Goal: Transaction & Acquisition: Purchase product/service

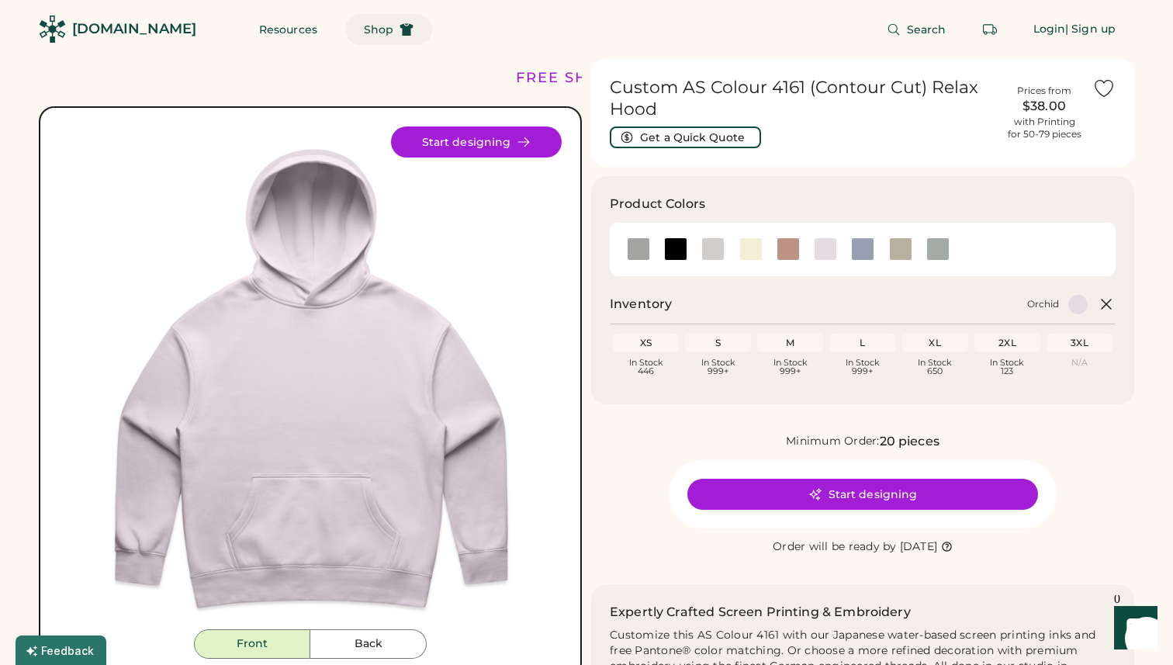
click at [364, 29] on span "Shop" at bounding box center [378, 29] width 29 height 11
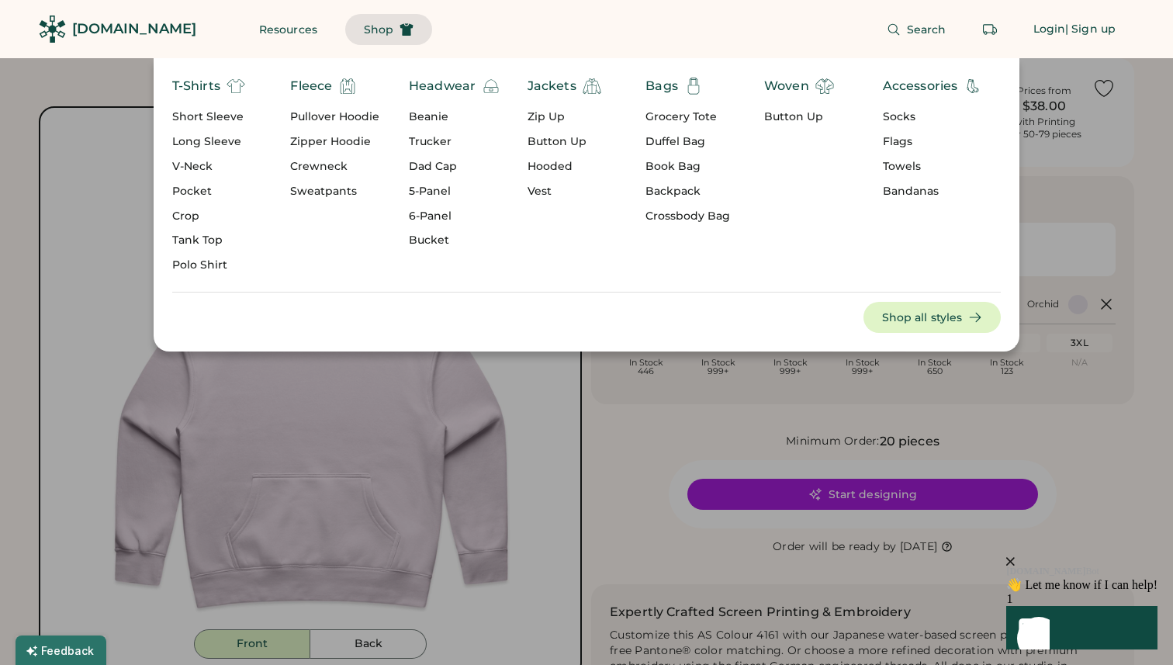
click at [331, 118] on div "Pullover Hoodie" at bounding box center [334, 117] width 89 height 16
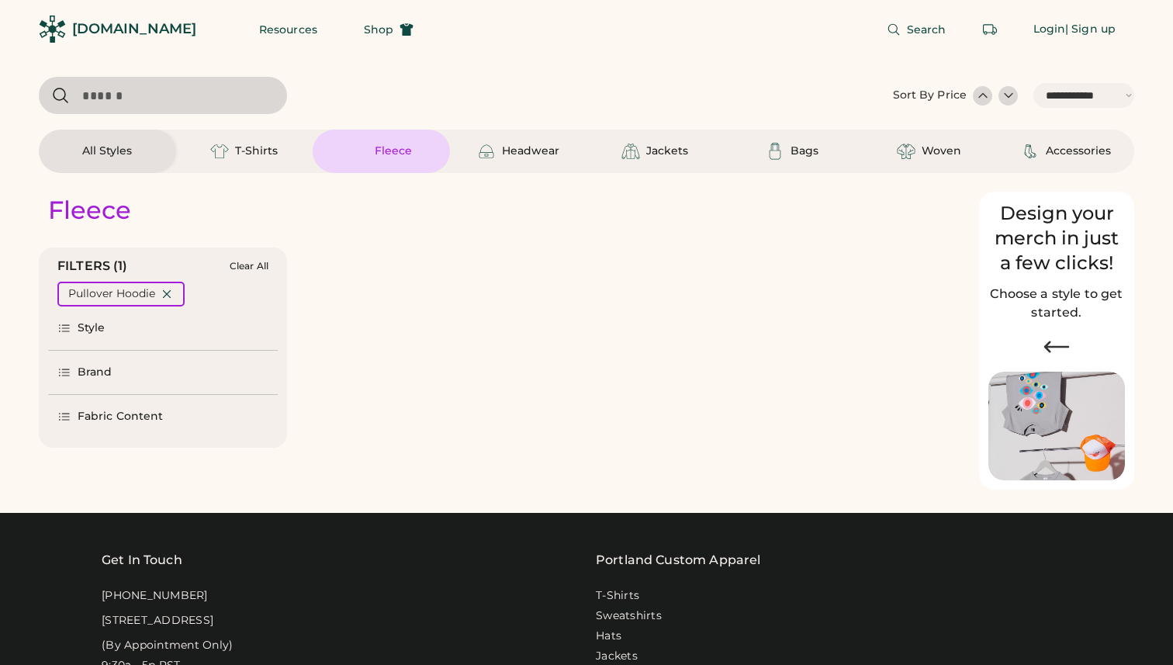
select select "*****"
select select "*"
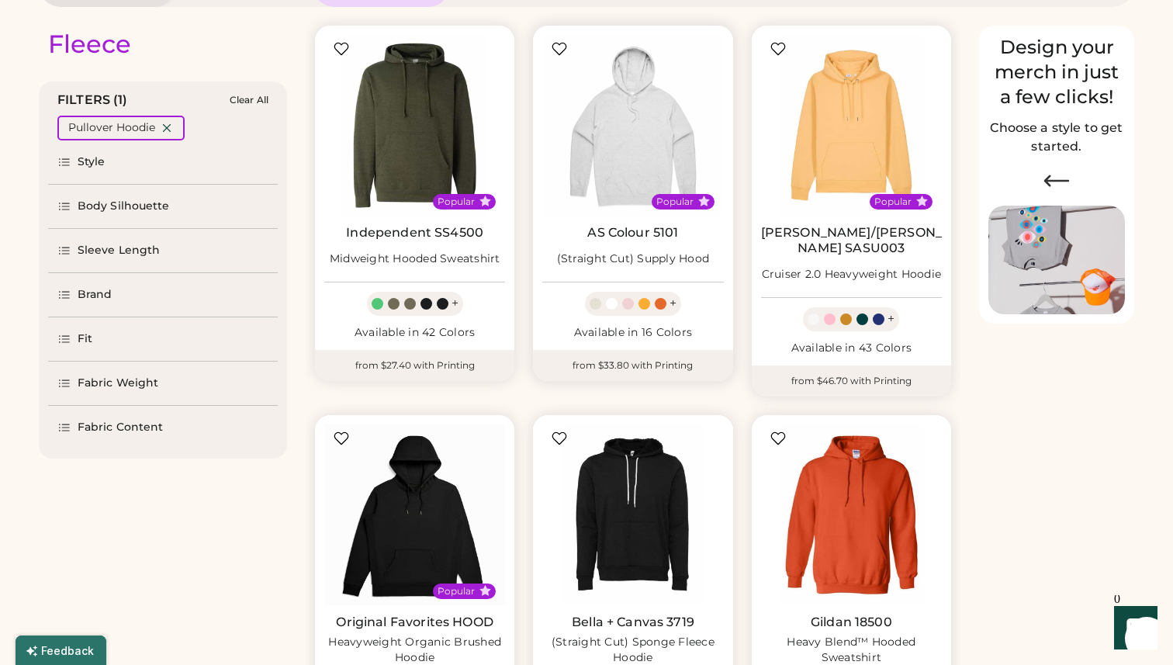
select select "*****"
select select "*"
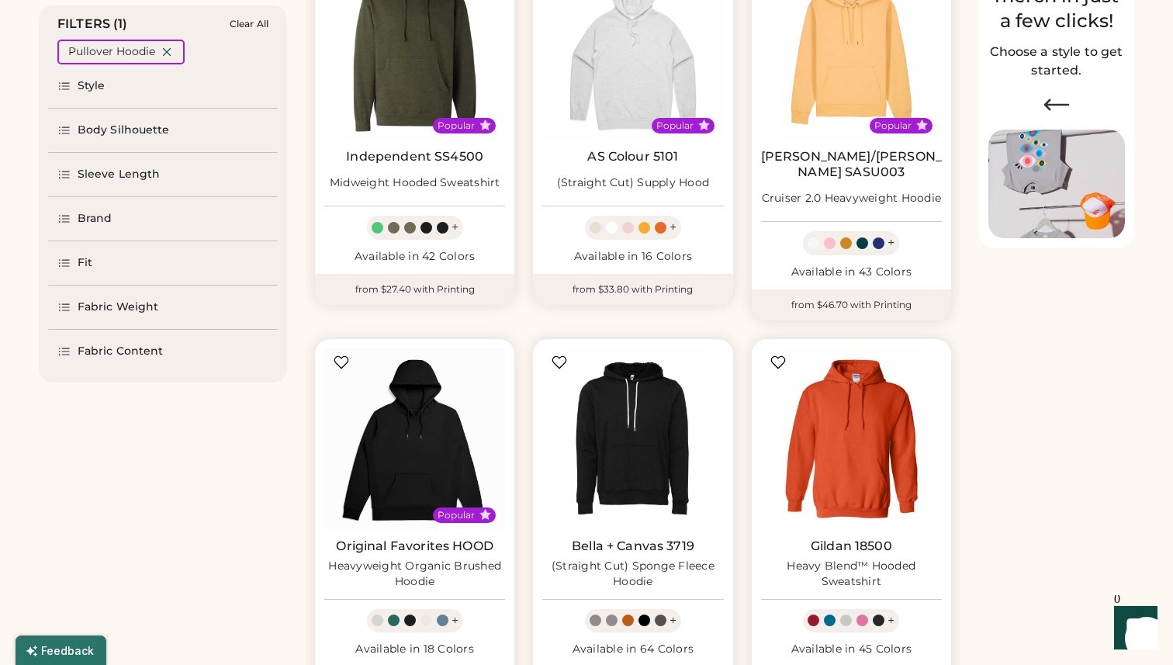
scroll to position [255, 0]
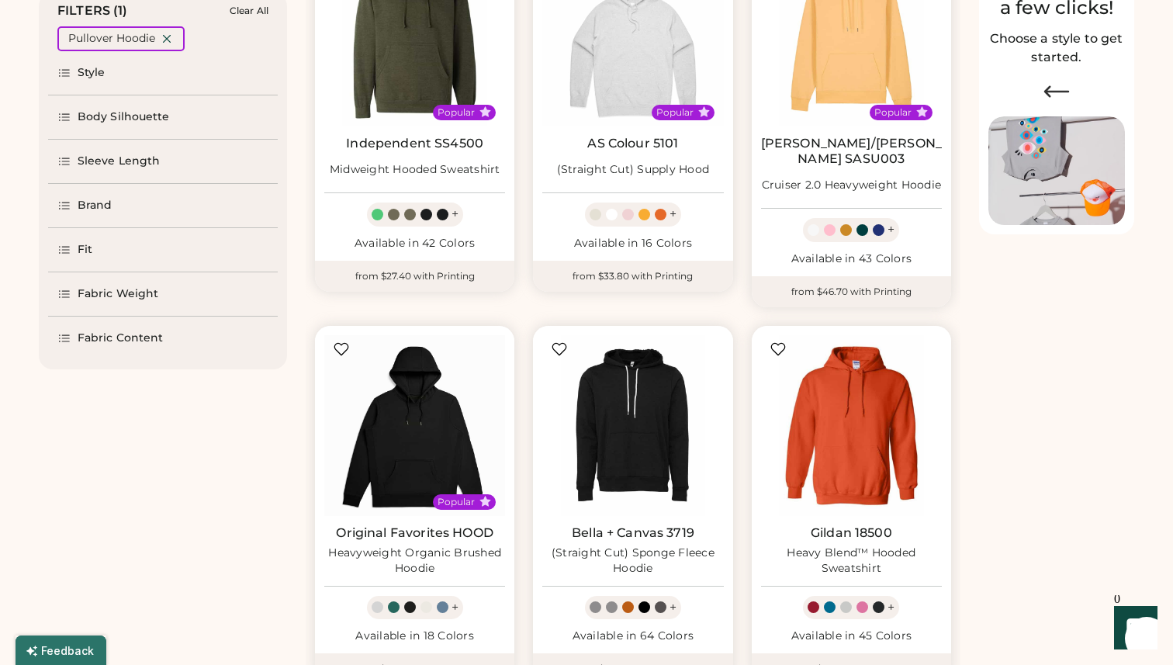
click at [102, 208] on div "Brand" at bounding box center [95, 206] width 35 height 16
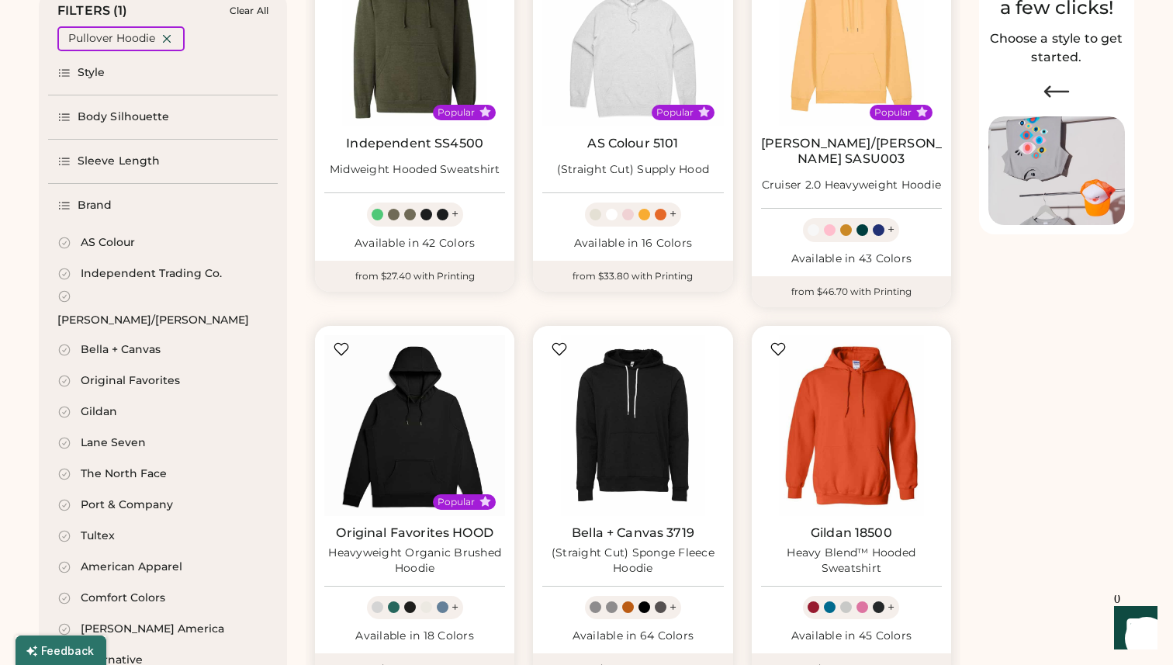
click at [87, 244] on div "AS Colour" at bounding box center [108, 243] width 54 height 16
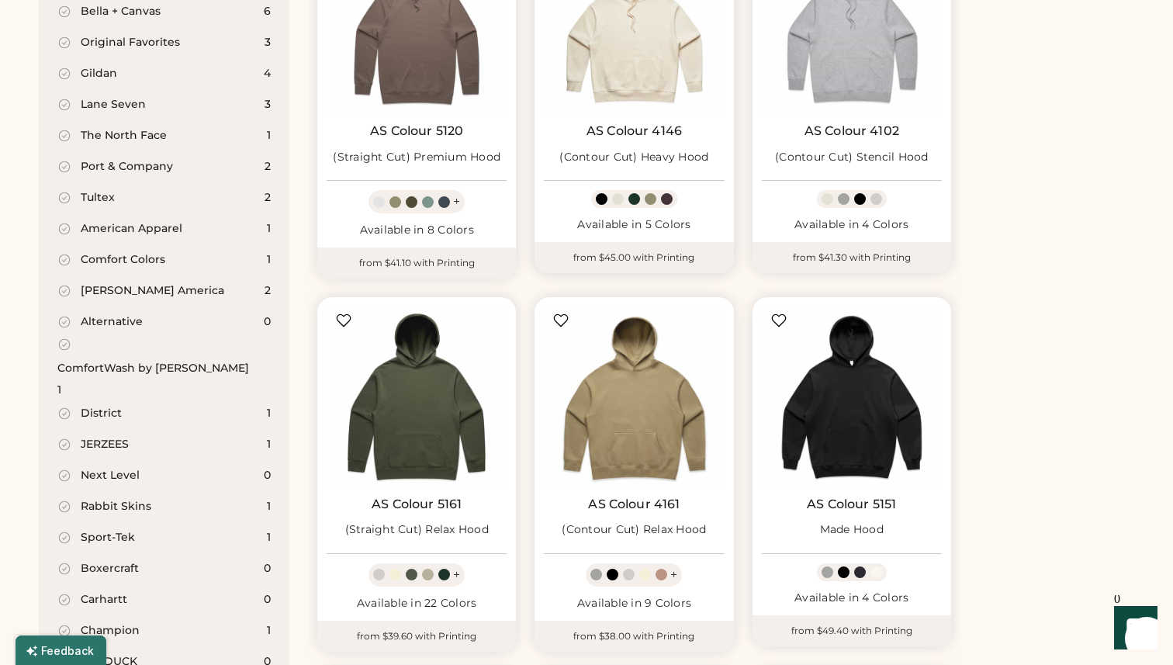
scroll to position [718, 0]
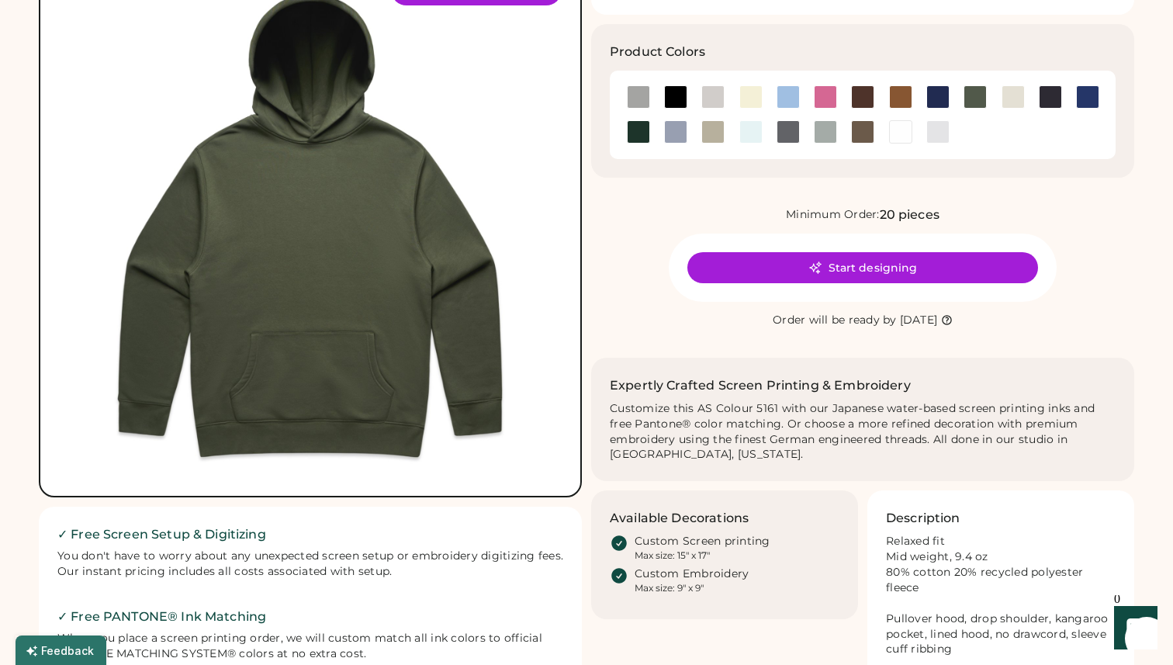
scroll to position [310, 0]
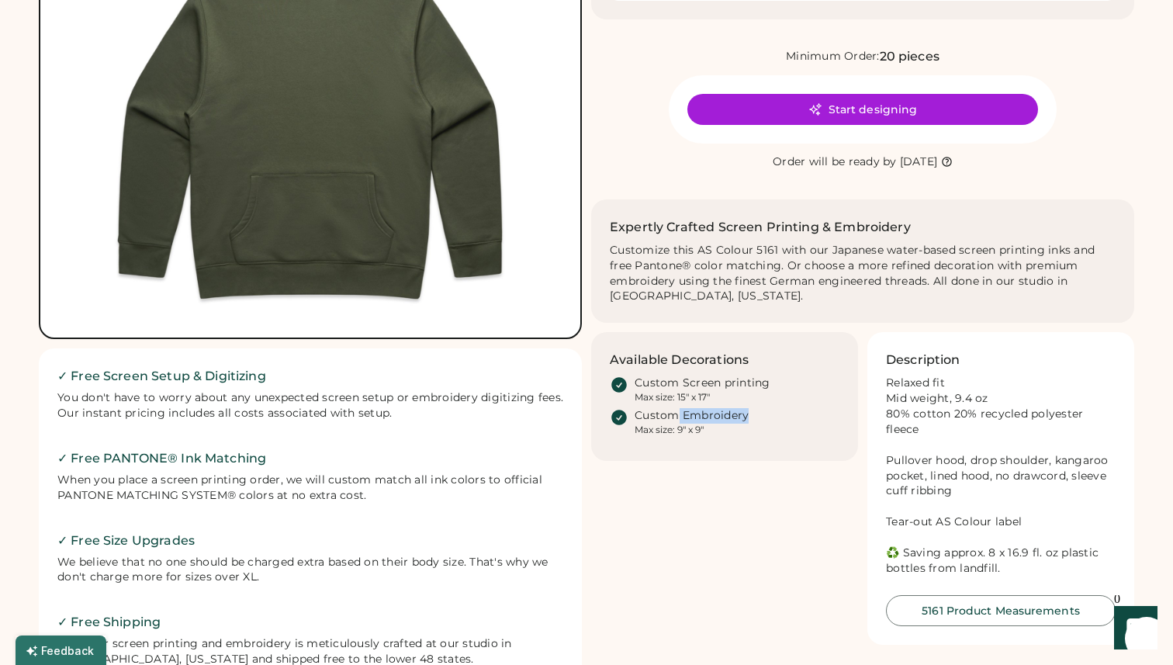
drag, startPoint x: 675, startPoint y: 414, endPoint x: 807, endPoint y: 430, distance: 132.8
click at [808, 430] on div "Custom Embroidery Max size: 9" x 9"" at bounding box center [737, 422] width 205 height 28
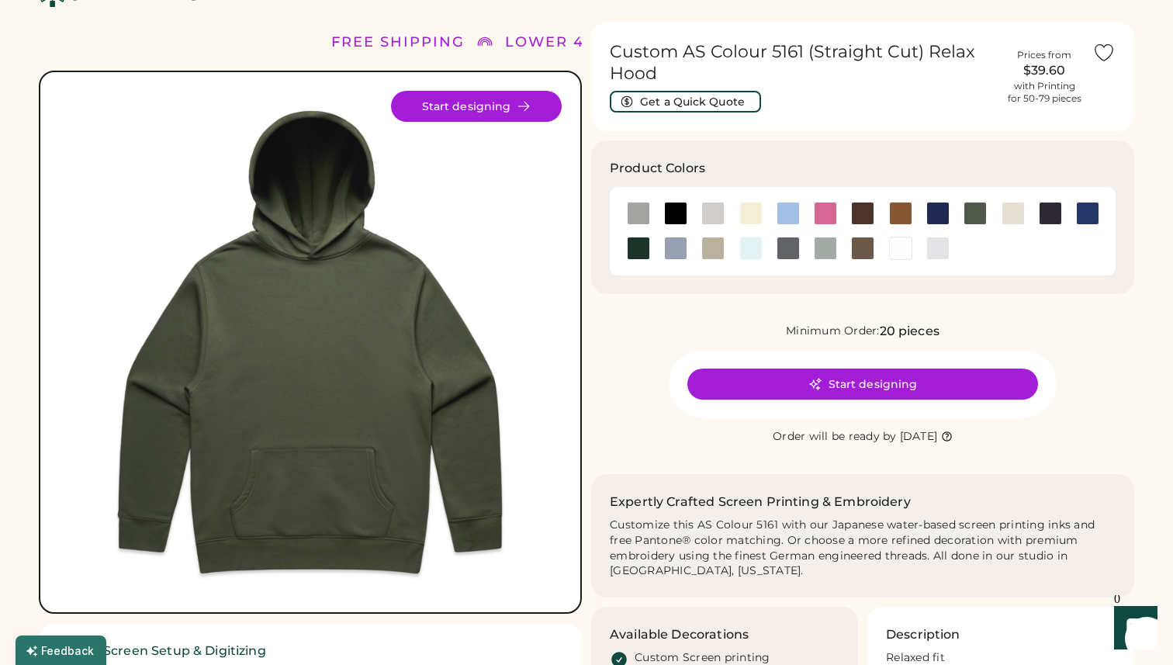
scroll to position [26, 0]
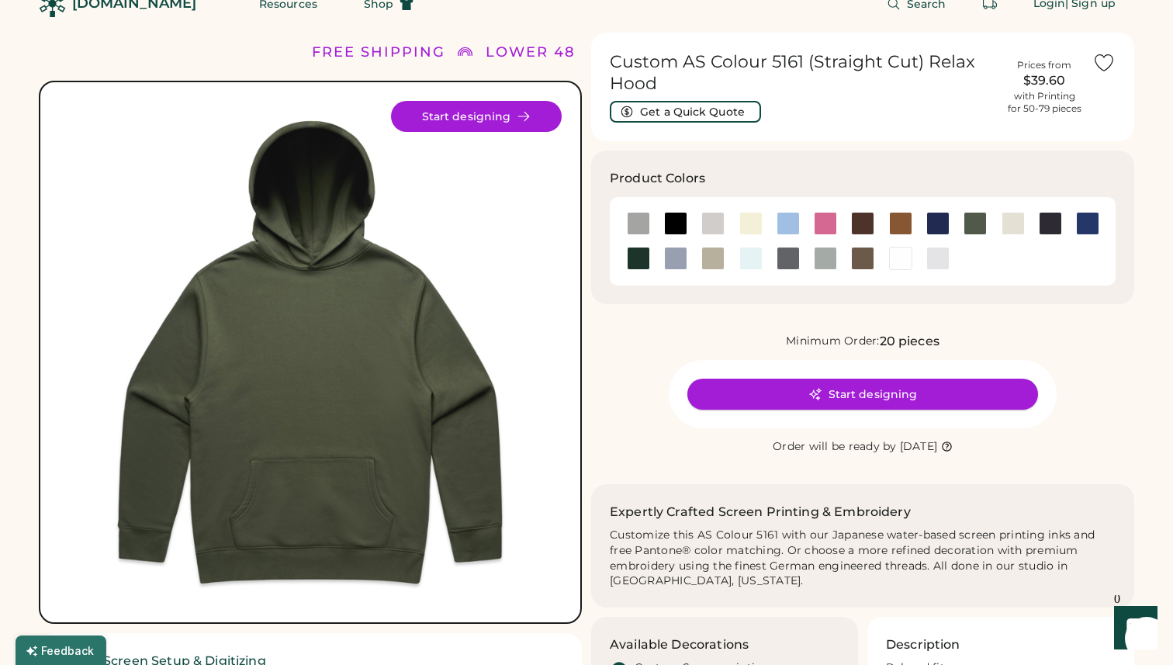
click at [818, 405] on button "Start designing" at bounding box center [862, 394] width 351 height 31
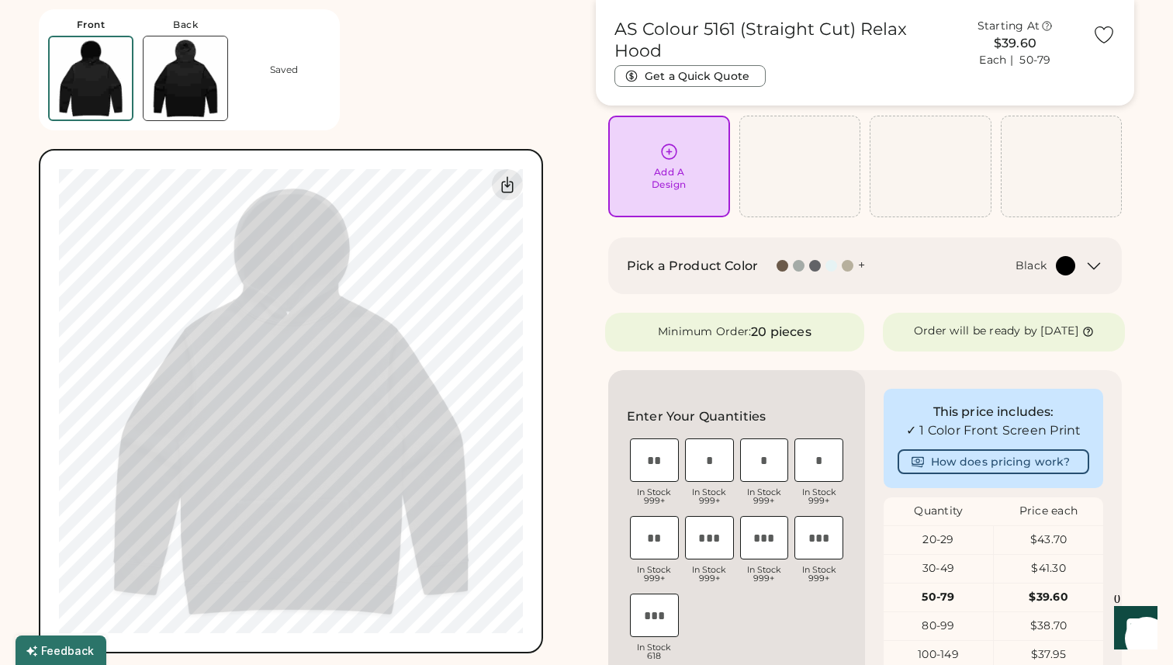
scroll to position [103, 0]
drag, startPoint x: 943, startPoint y: 555, endPoint x: 1046, endPoint y: 555, distance: 103.2
click at [1047, 555] on div "20-29 $43.70" at bounding box center [994, 542] width 220 height 28
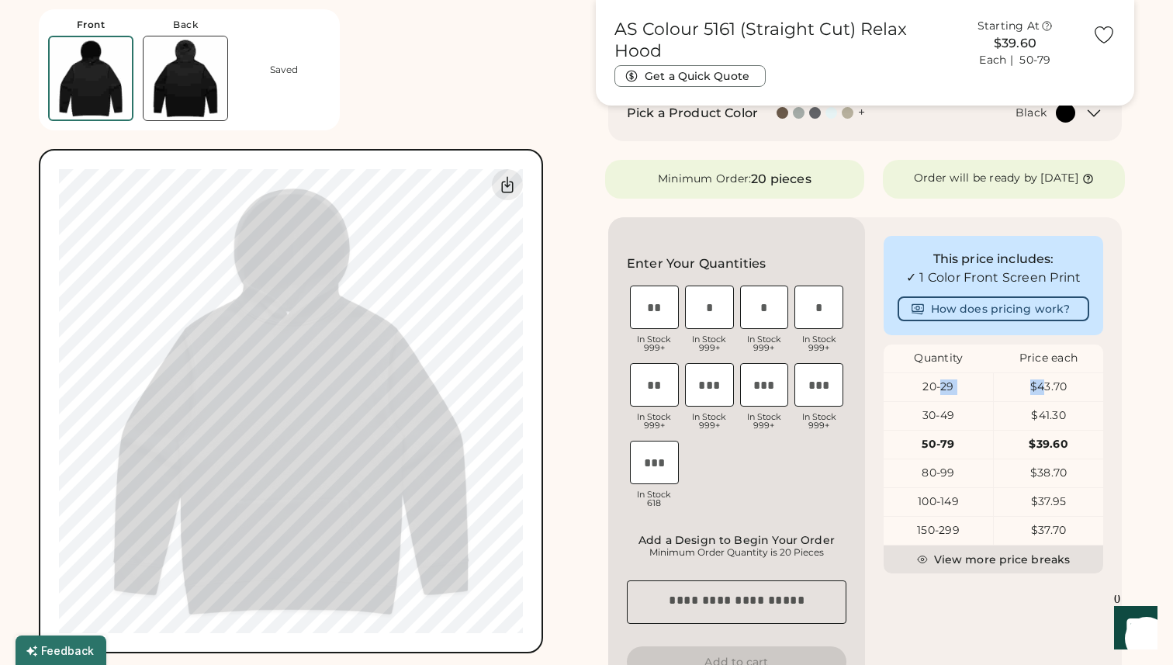
scroll to position [252, 0]
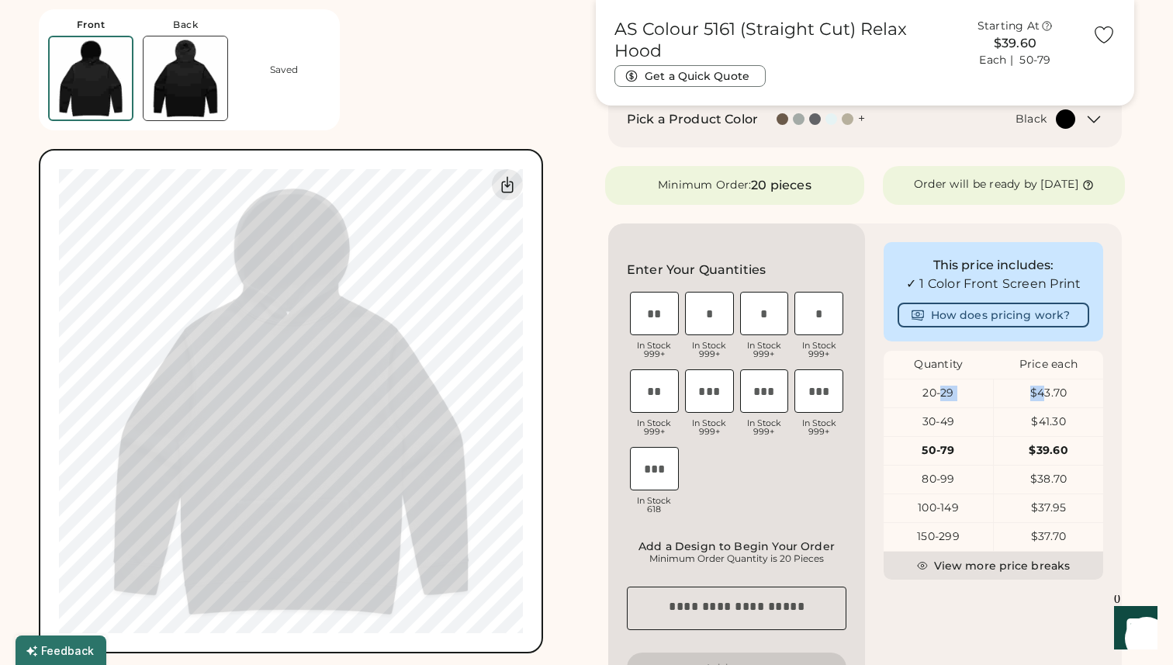
click at [205, 87] on img at bounding box center [186, 78] width 84 height 84
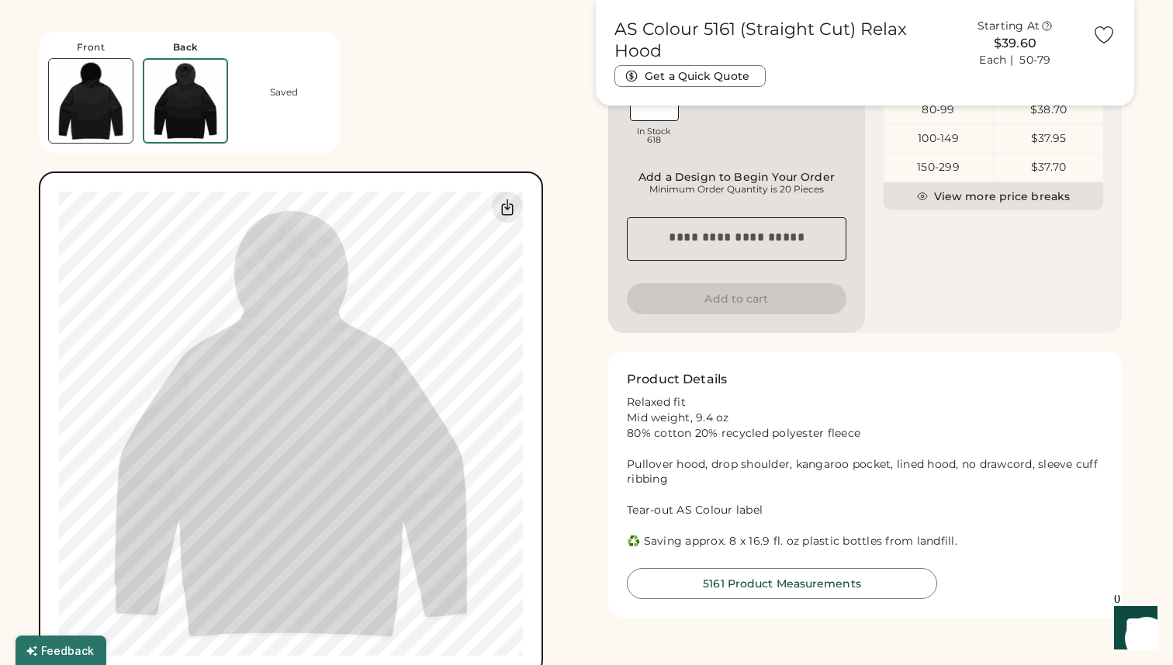
scroll to position [286, 0]
